Goal: Find contact information: Find contact information

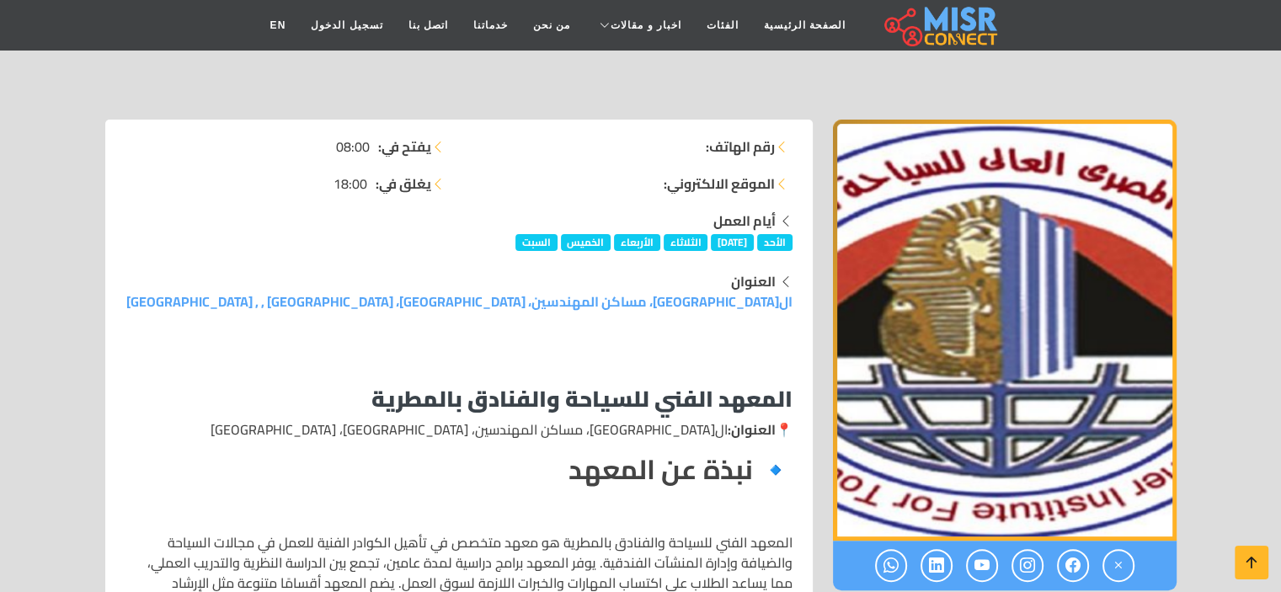
scroll to position [393, 0]
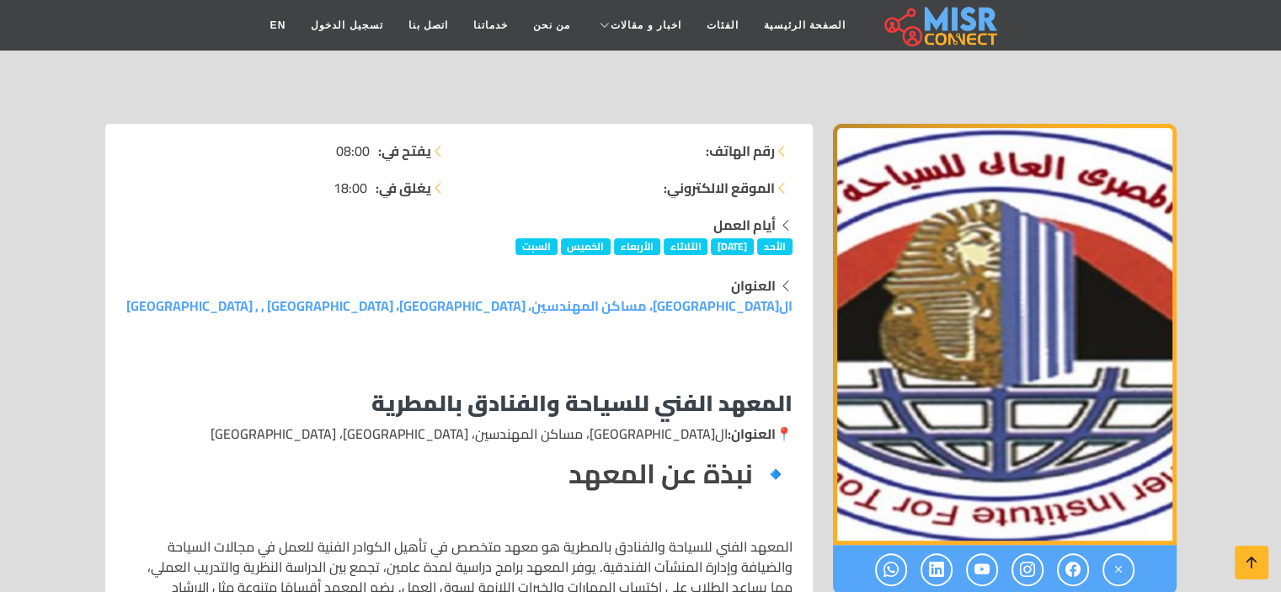
click at [468, 383] on strong "المعهد الفني للسياحة والفنادق بالمطرية" at bounding box center [581, 402] width 421 height 41
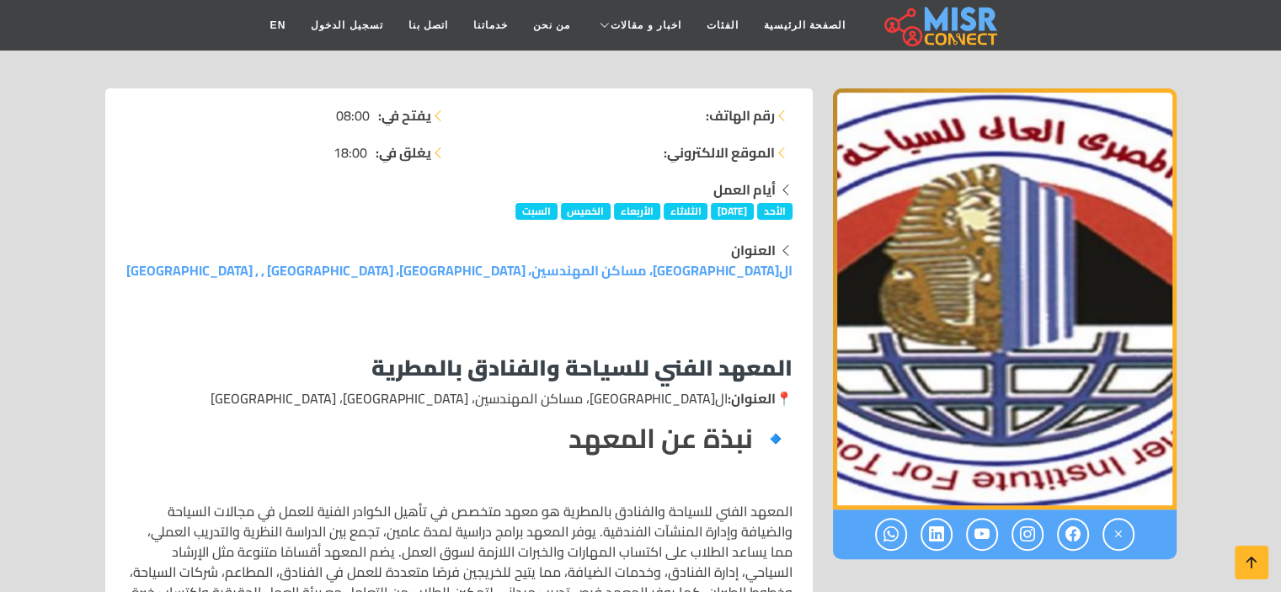
scroll to position [327, 0]
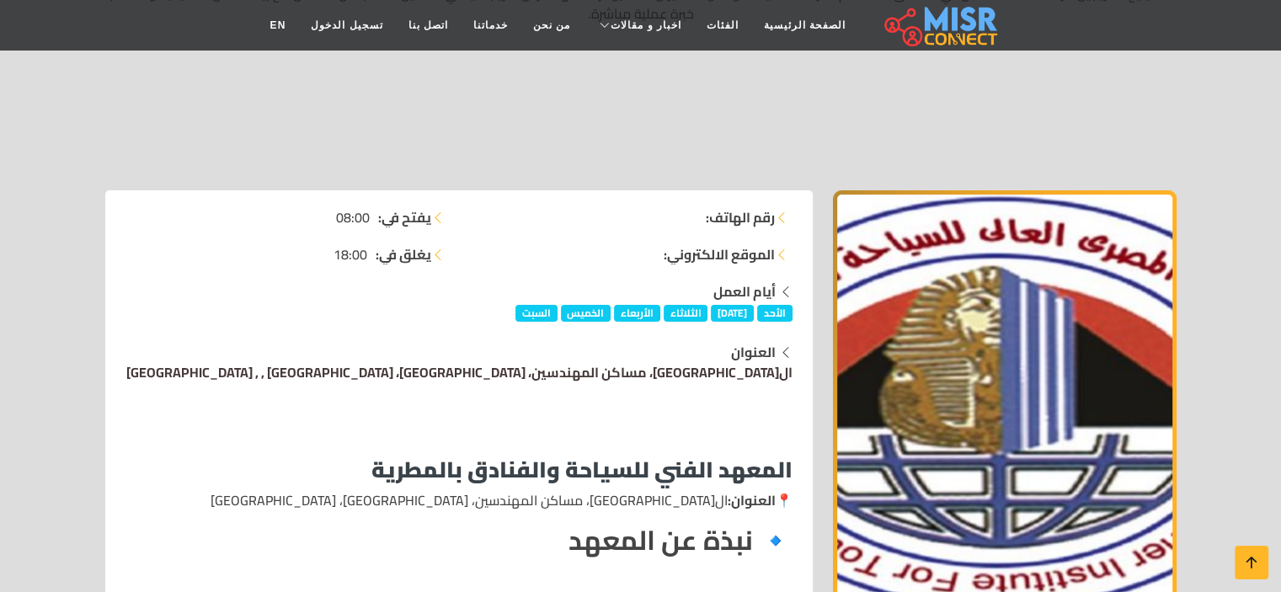
click at [398, 375] on link "ال[GEOGRAPHIC_DATA]، مساكن المهندسين، [GEOGRAPHIC_DATA]، [GEOGRAPHIC_DATA] , , …" at bounding box center [459, 372] width 666 height 25
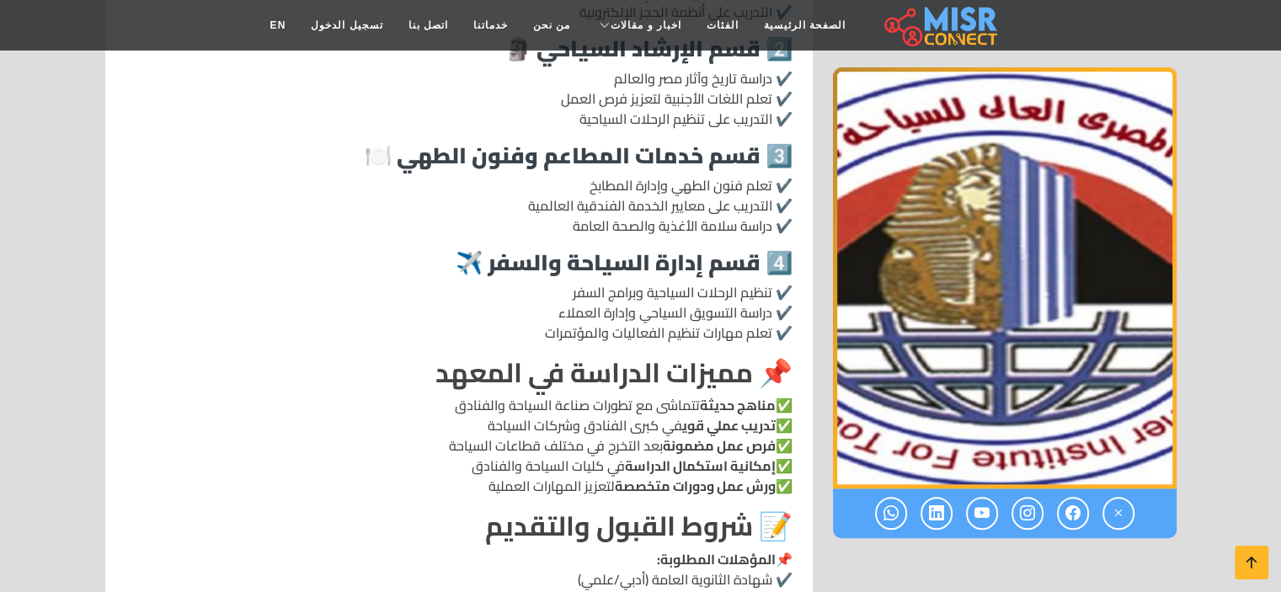
scroll to position [1053, 0]
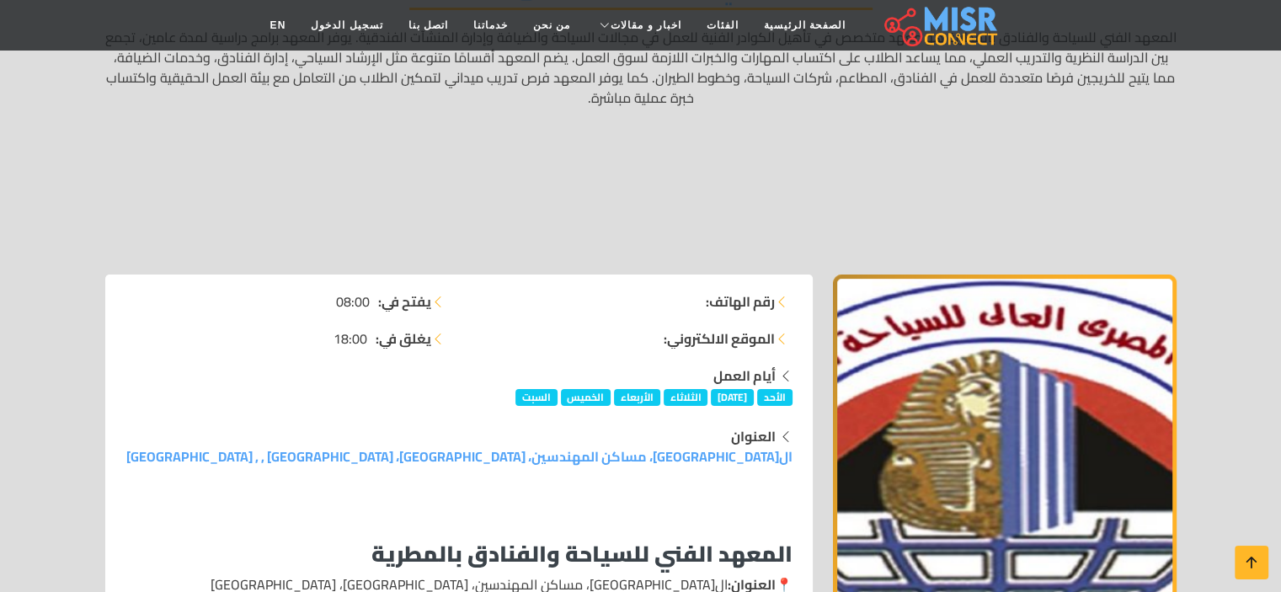
scroll to position [375, 0]
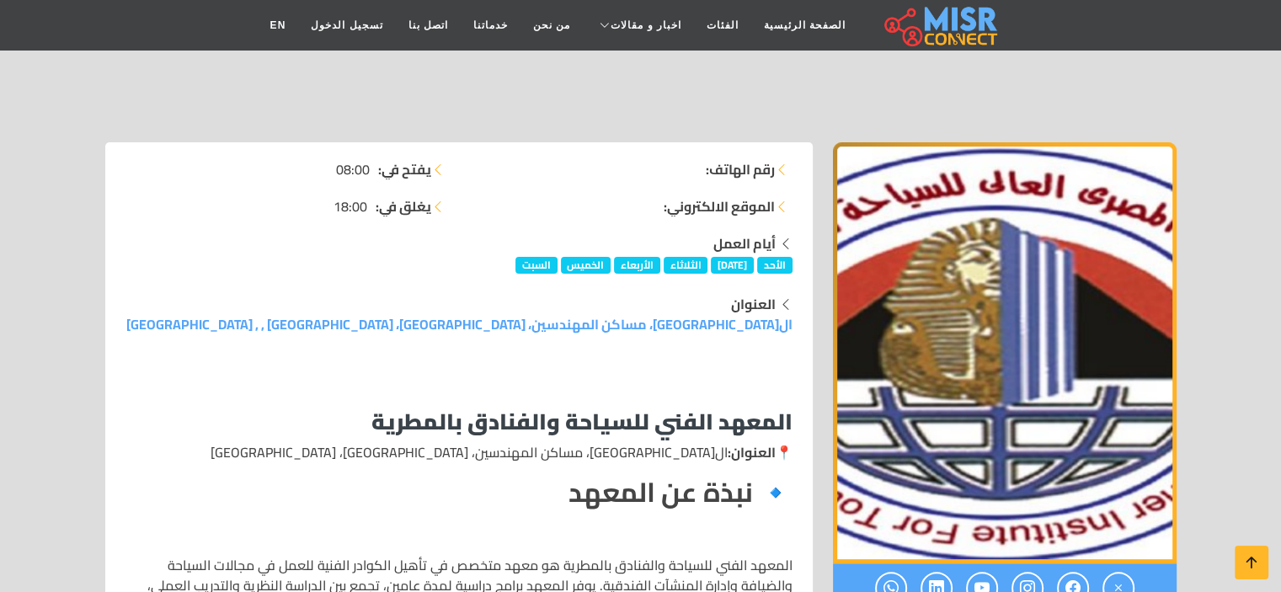
click at [782, 169] on icon at bounding box center [781, 169] width 13 height 13
click at [684, 166] on li "رقم الهاتف:" at bounding box center [630, 169] width 323 height 20
click at [697, 206] on strong "الموقع الالكتروني:" at bounding box center [719, 206] width 111 height 20
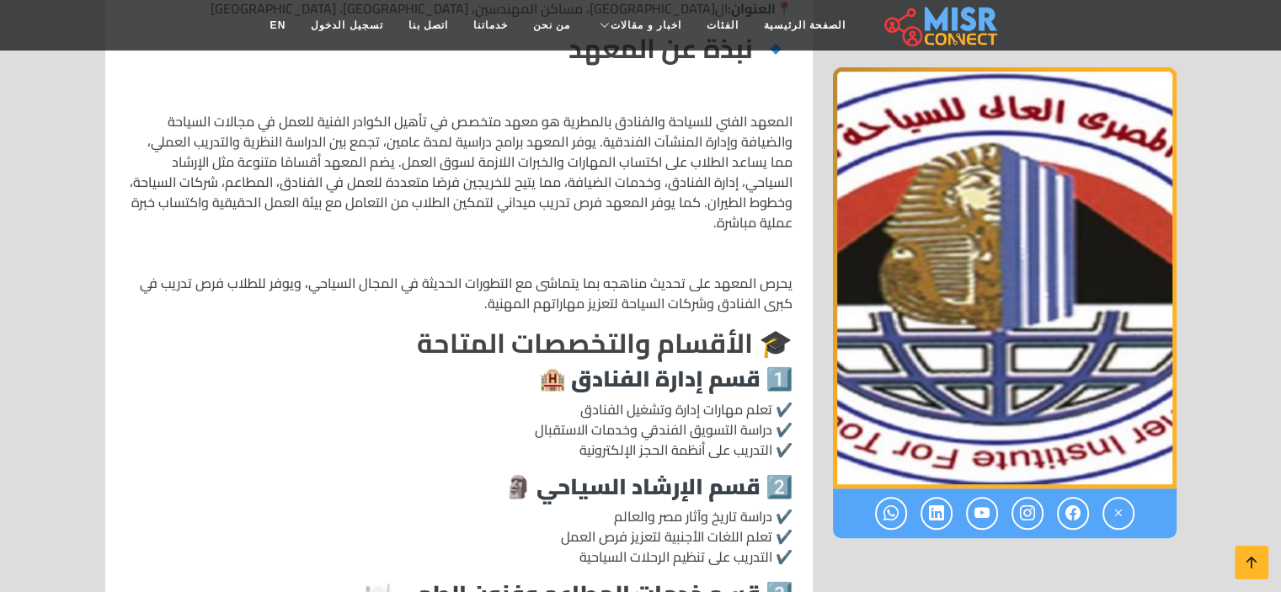
scroll to position [929, 0]
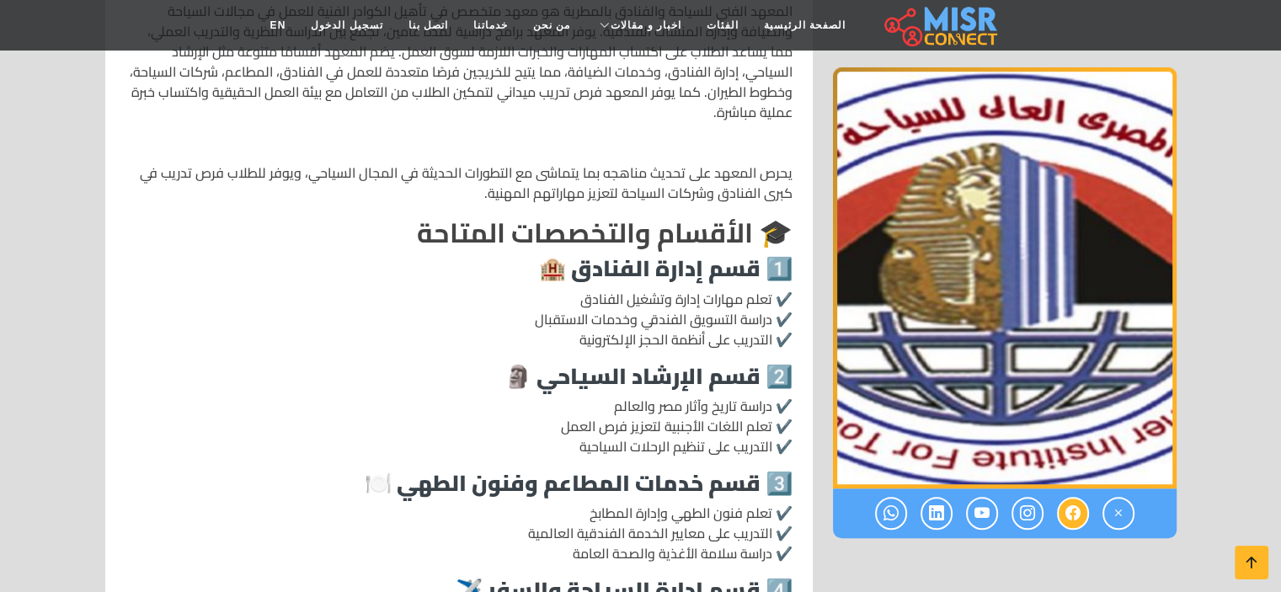
click at [1069, 507] on icon at bounding box center [1072, 513] width 15 height 28
click at [1024, 522] on icon at bounding box center [1027, 513] width 15 height 28
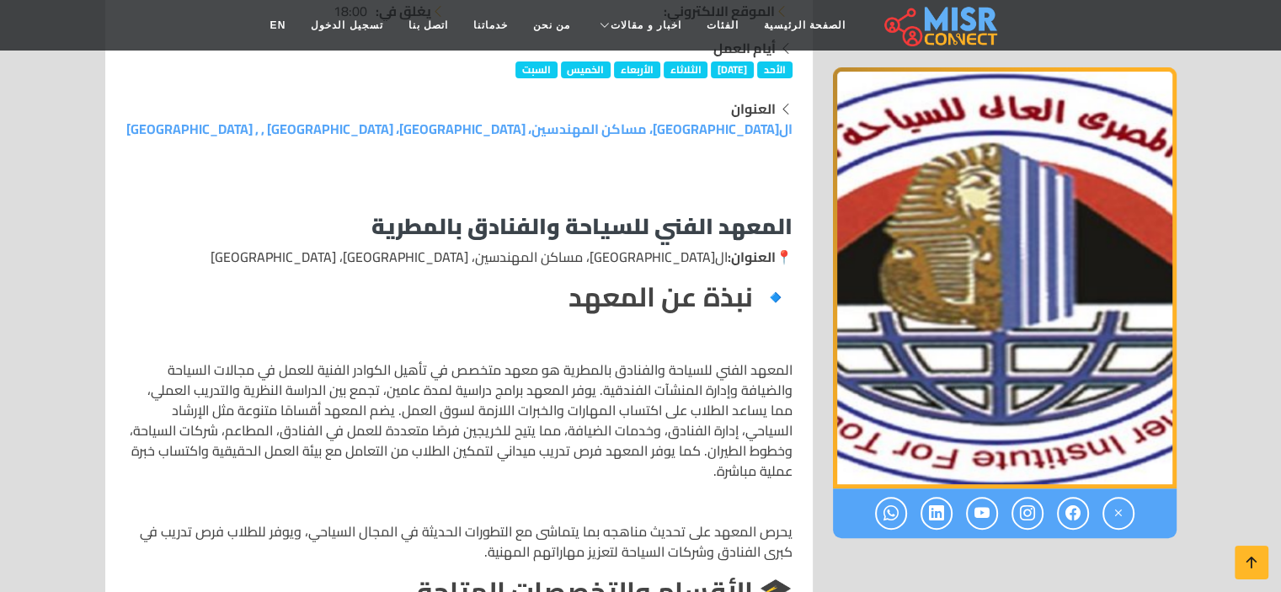
scroll to position [813, 0]
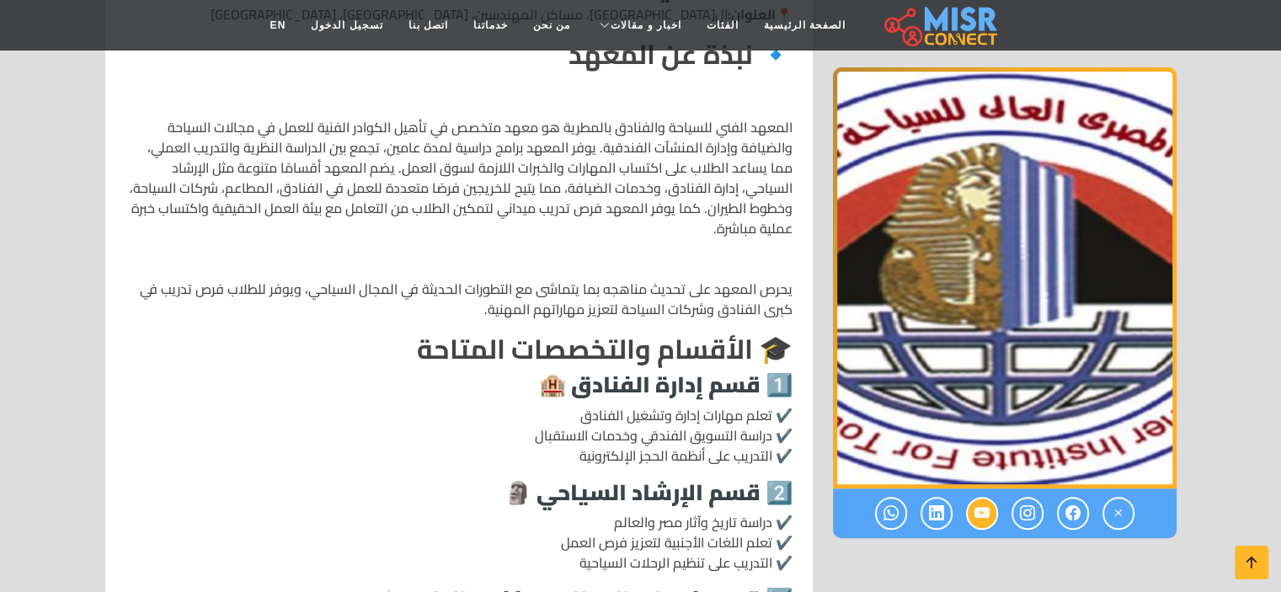
click at [983, 515] on icon at bounding box center [981, 513] width 15 height 28
click at [938, 513] on icon at bounding box center [936, 513] width 15 height 28
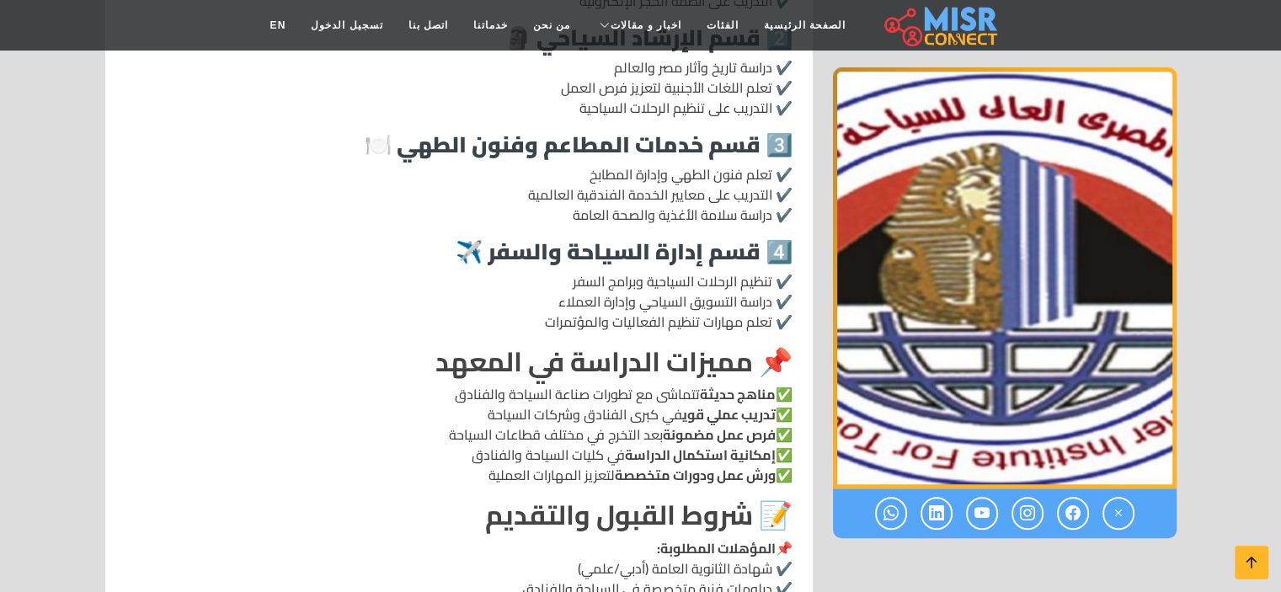
scroll to position [1408, 0]
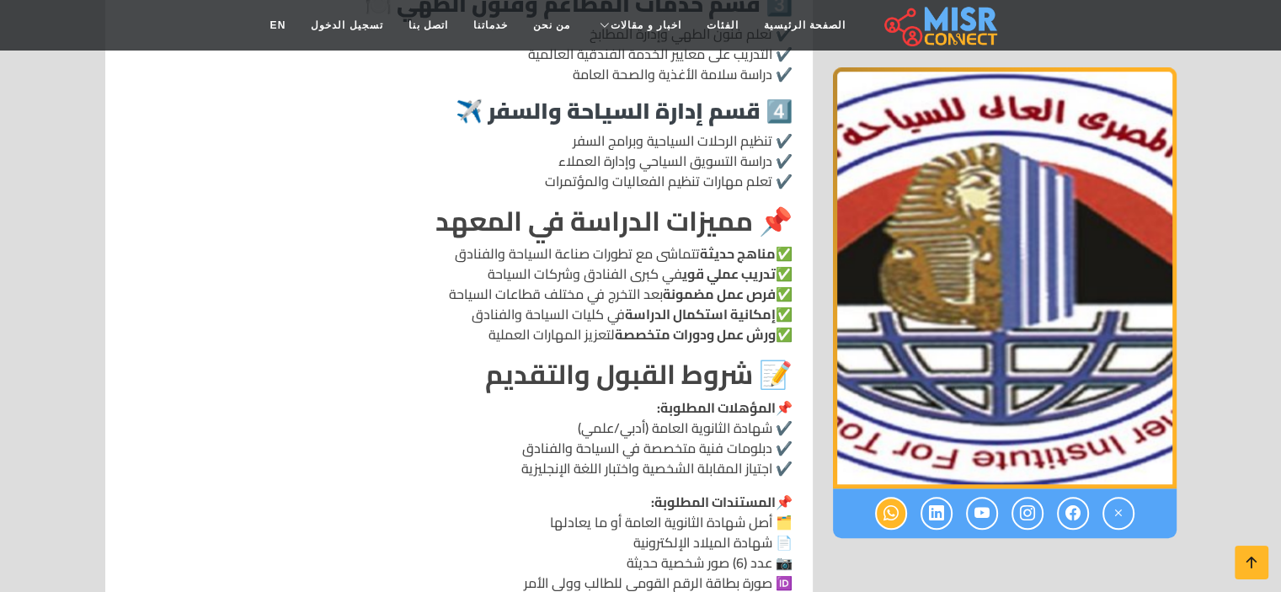
click at [885, 515] on icon at bounding box center [890, 513] width 15 height 28
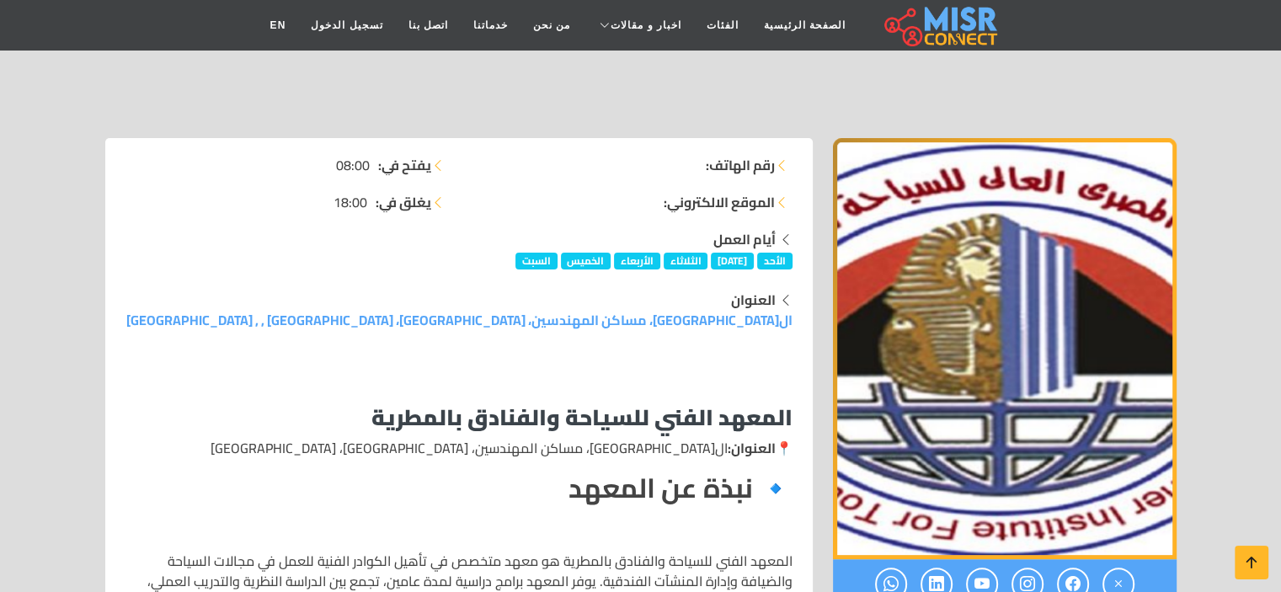
scroll to position [366, 0]
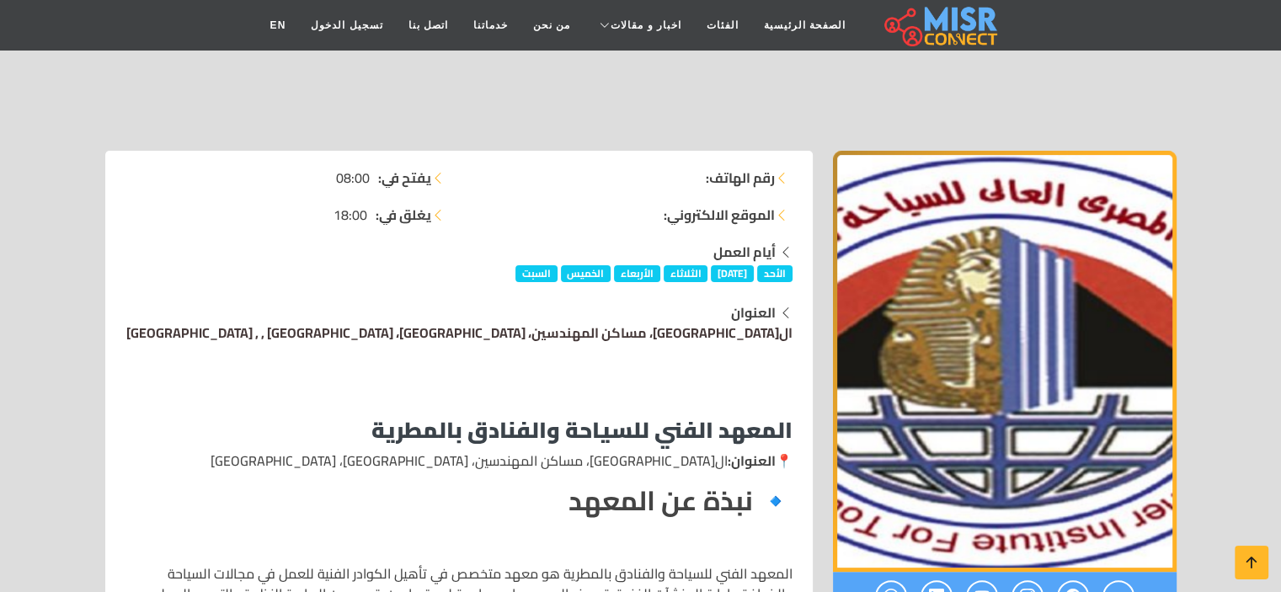
click at [605, 330] on link "ال[GEOGRAPHIC_DATA]، مساكن المهندسين، [GEOGRAPHIC_DATA]، [GEOGRAPHIC_DATA] , , …" at bounding box center [459, 332] width 666 height 25
